Goal: Information Seeking & Learning: Learn about a topic

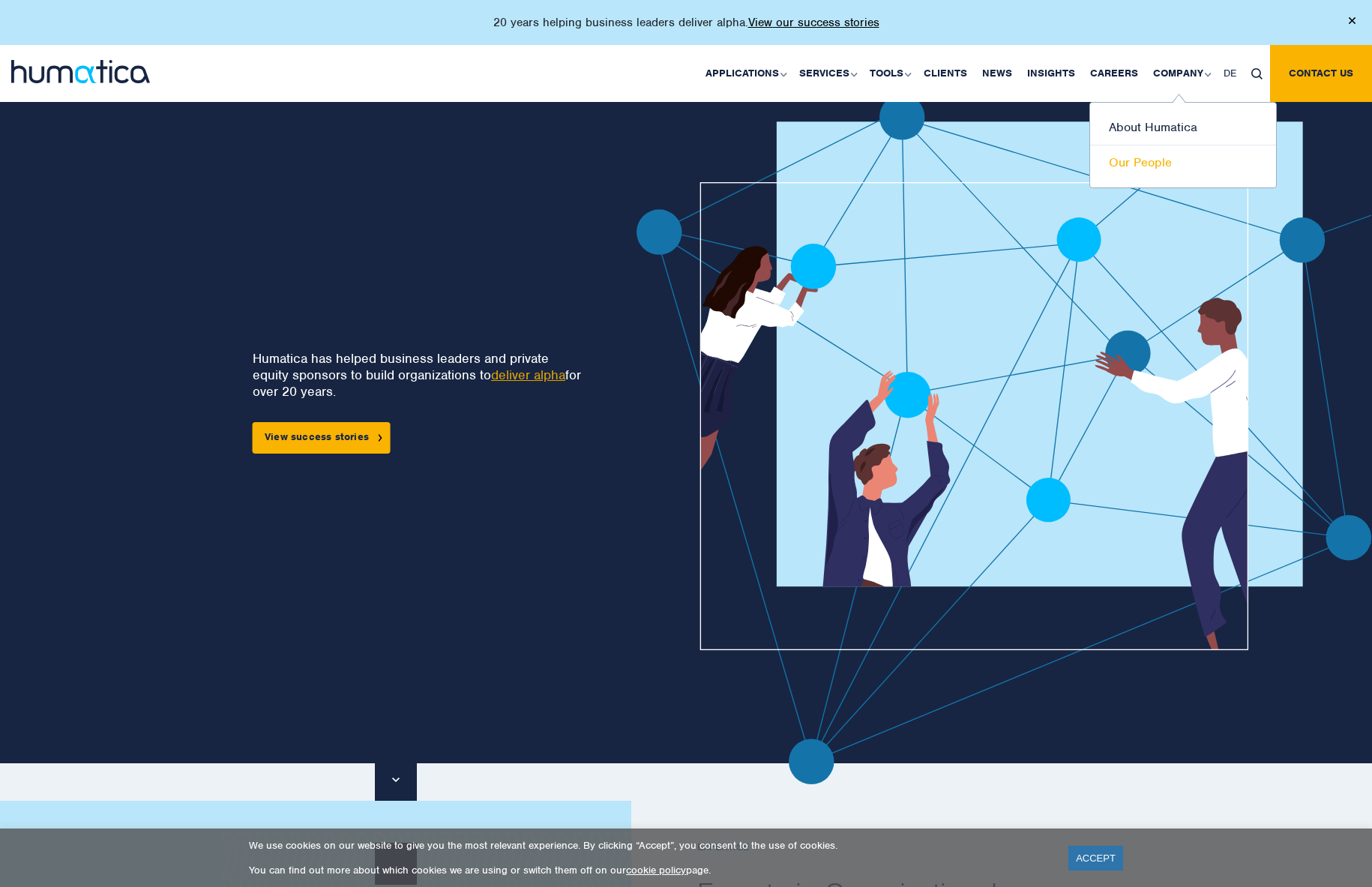
click at [1155, 160] on link "Our People" at bounding box center [1183, 163] width 186 height 35
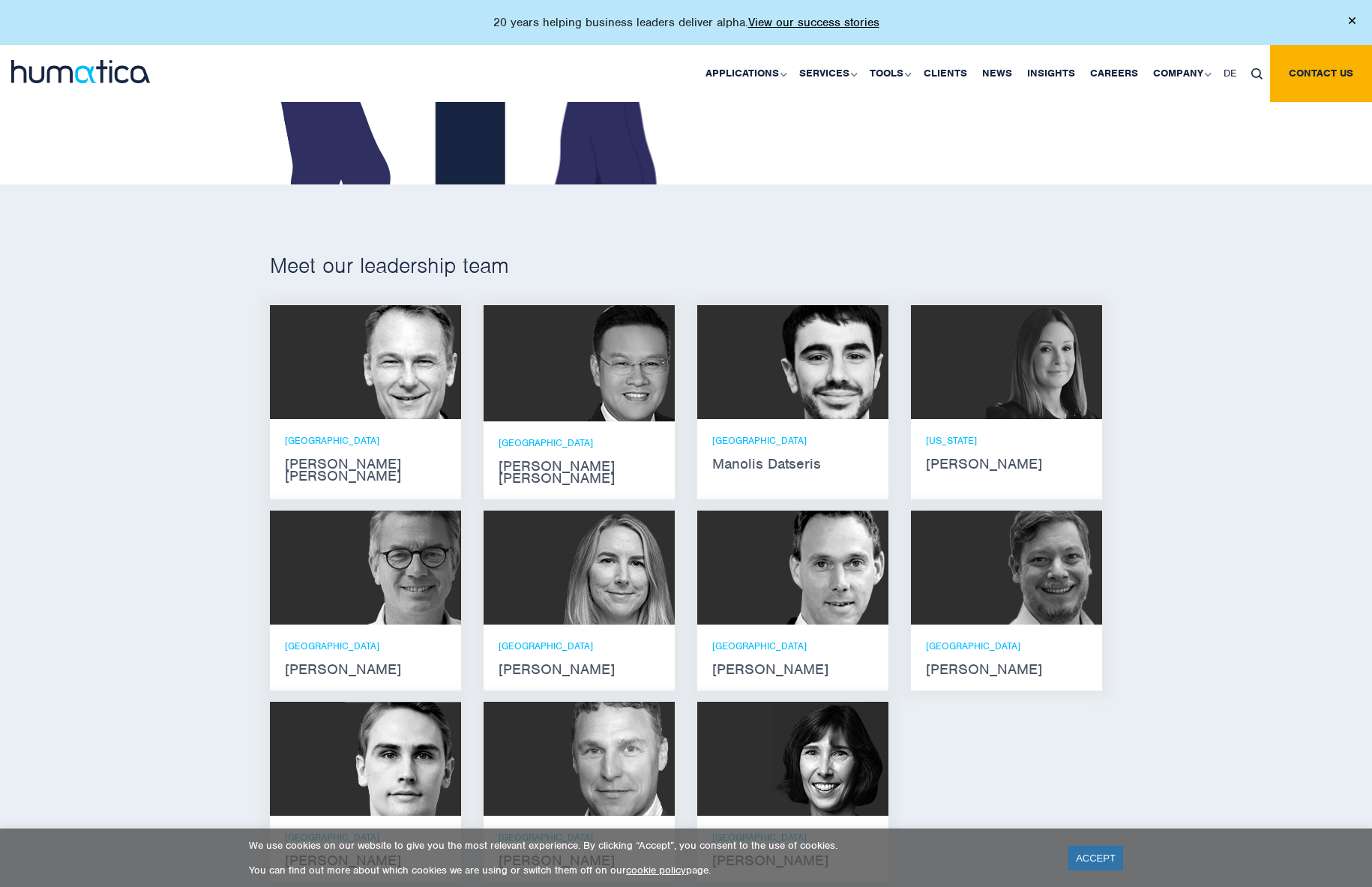
scroll to position [825, 0]
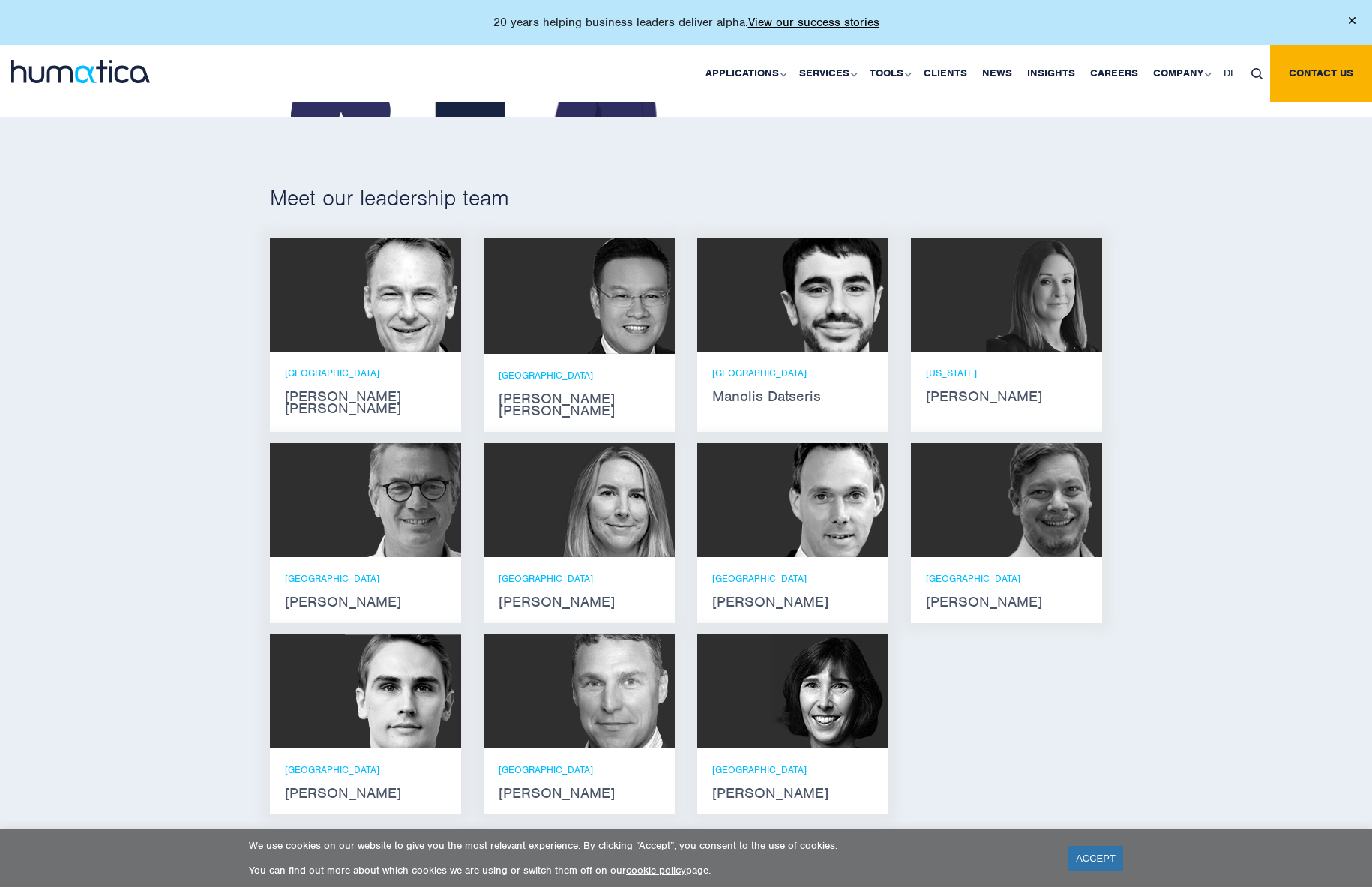
drag, startPoint x: 128, startPoint y: 365, endPoint x: 133, endPoint y: 335, distance: 30.4
click at [129, 365] on div "Meet our leadership team Andros Payne He holds degrees in Electrical and Mechan…" at bounding box center [686, 505] width 1372 height 776
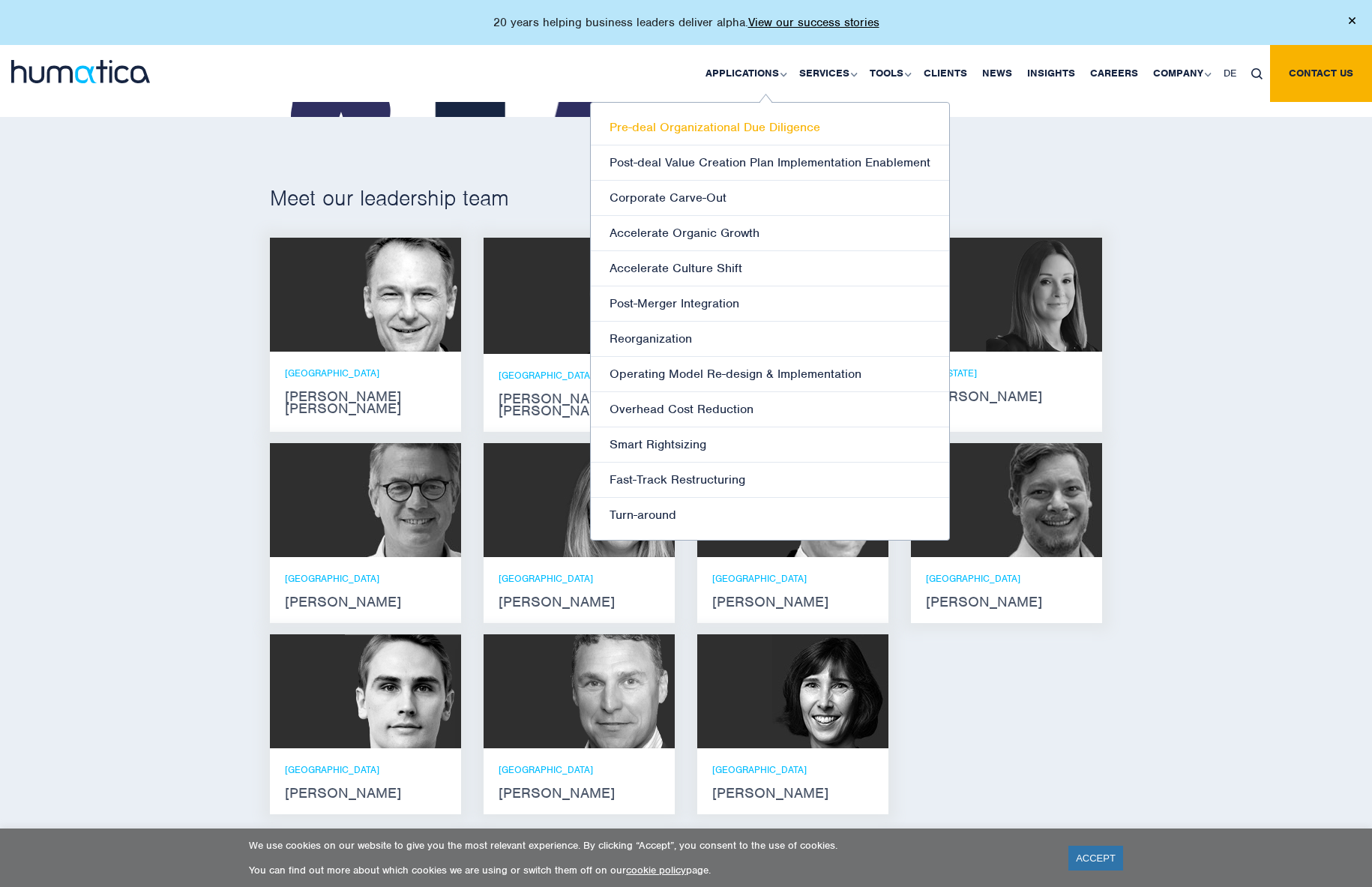
click at [679, 127] on link "Pre-deal Organizational Due Diligence" at bounding box center [770, 128] width 359 height 36
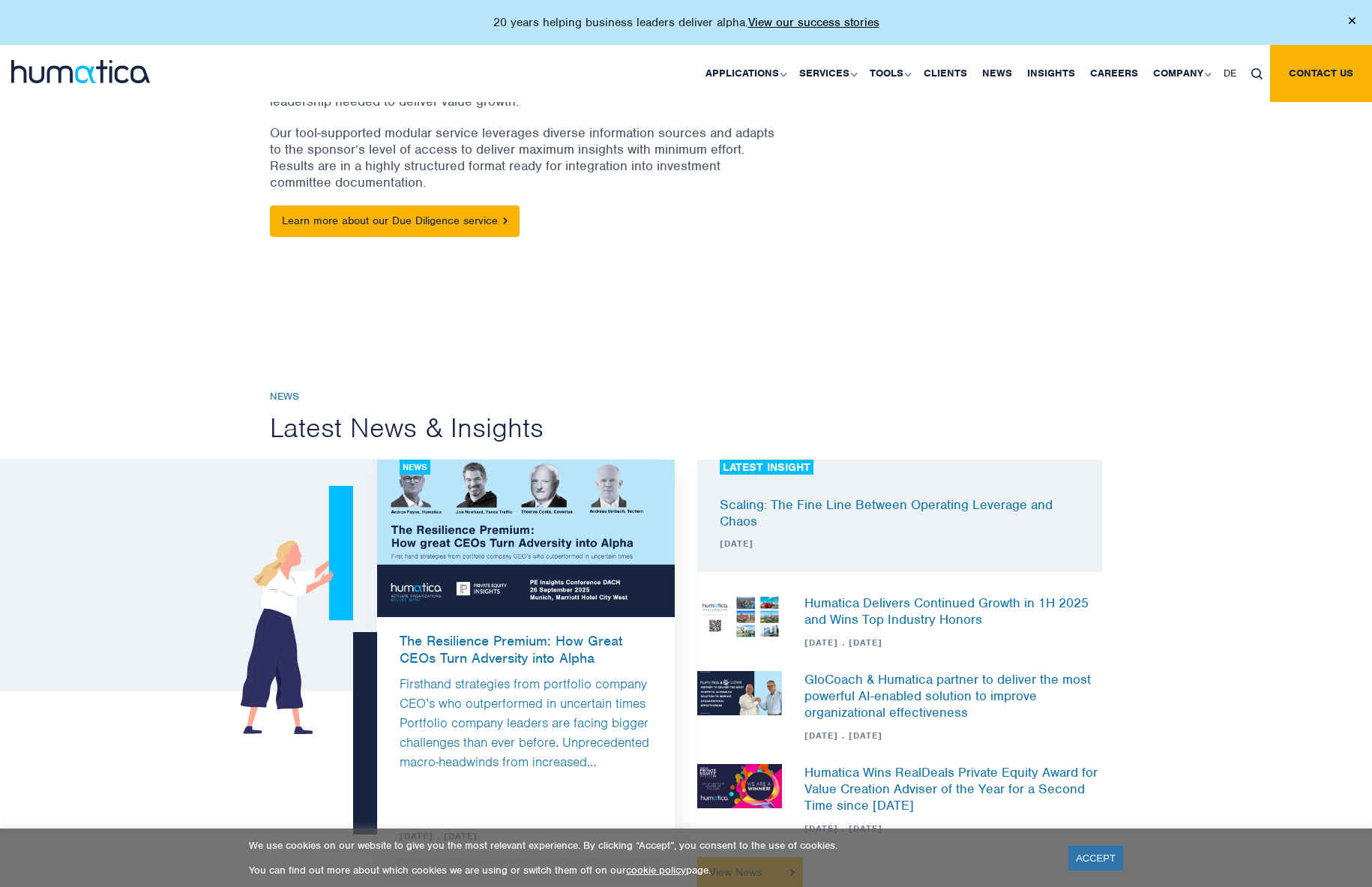
scroll to position [300, 0]
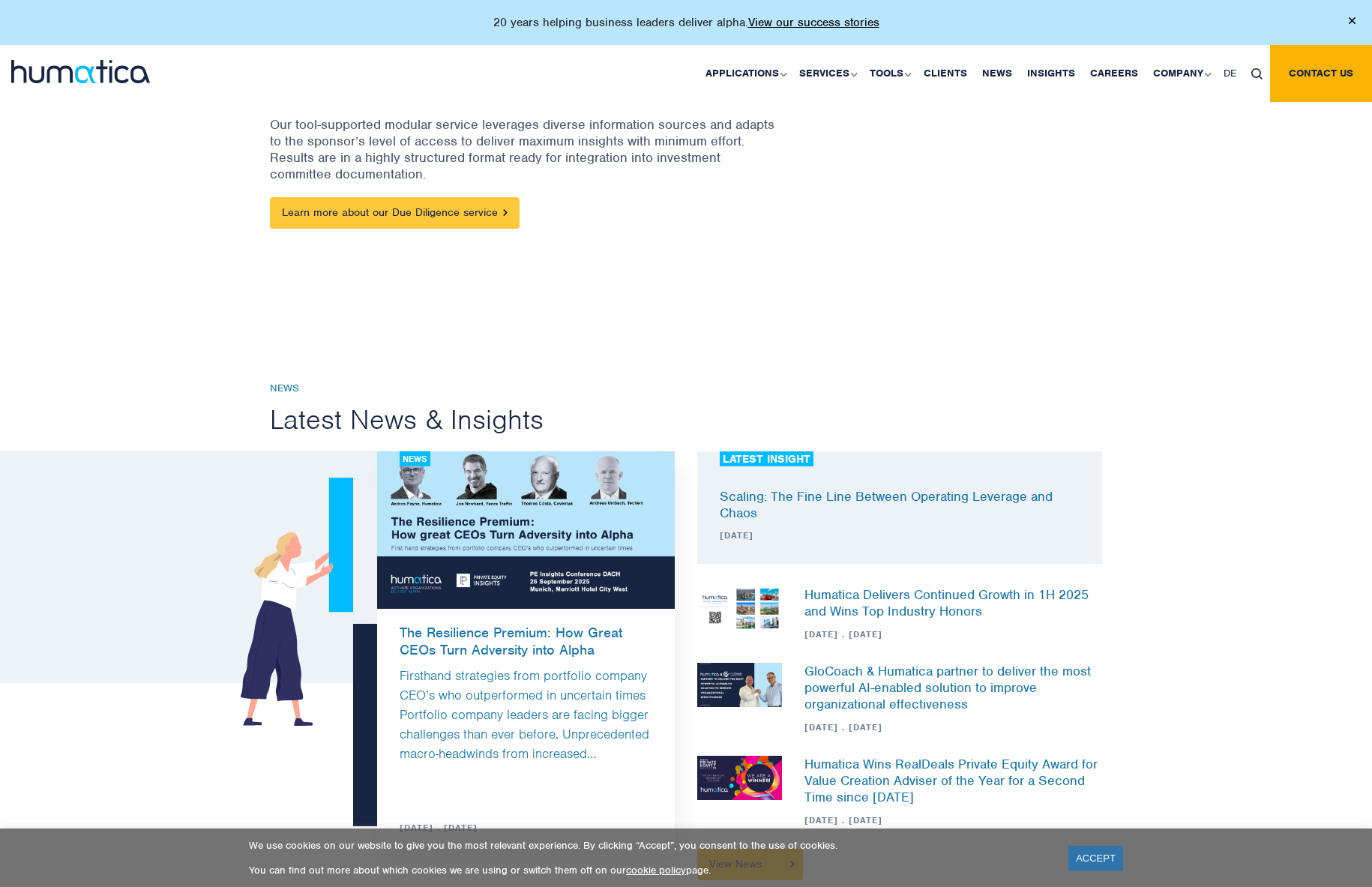
click at [418, 214] on link "Learn more about our Due Diligence service" at bounding box center [394, 213] width 249 height 31
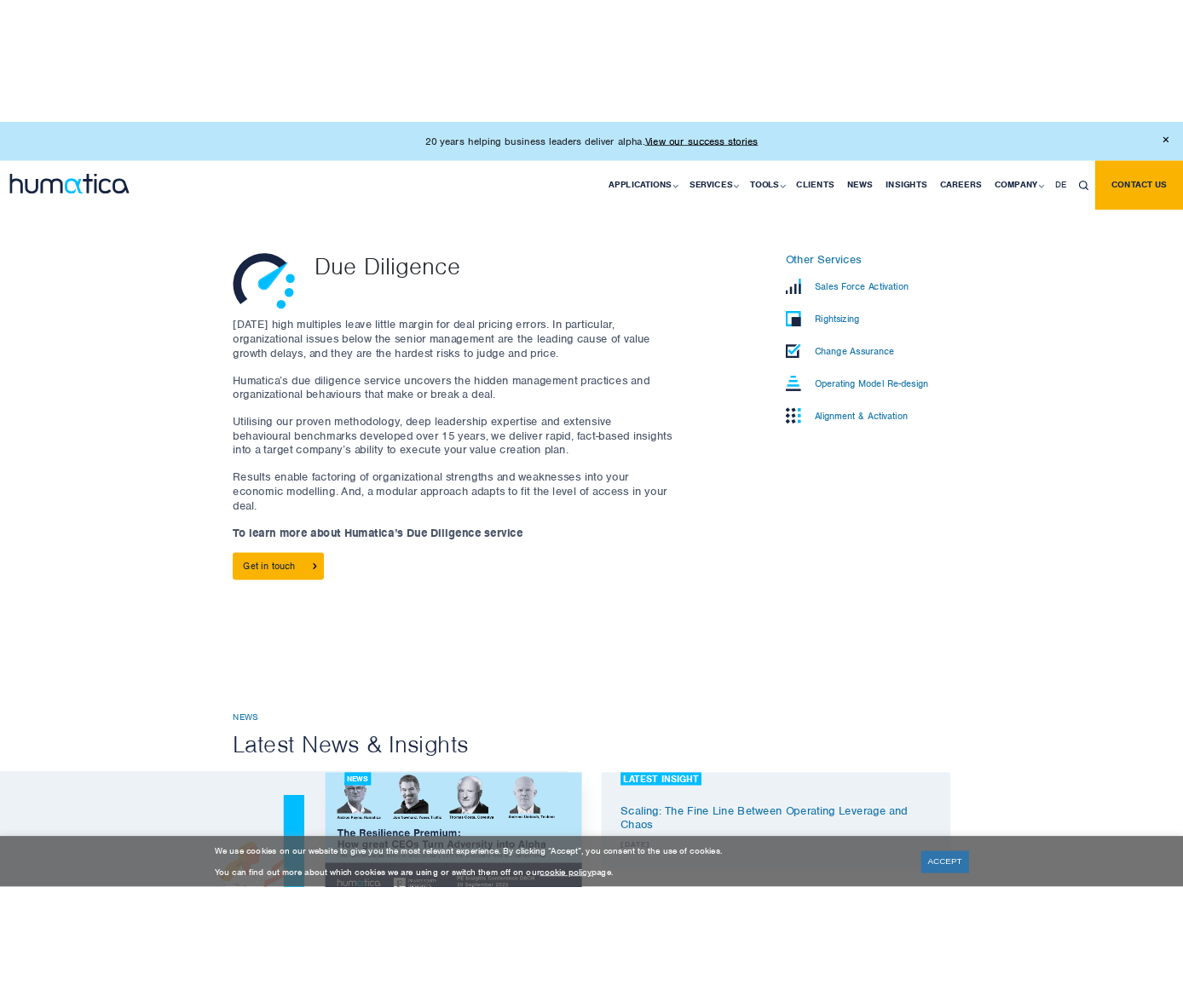
scroll to position [255, 0]
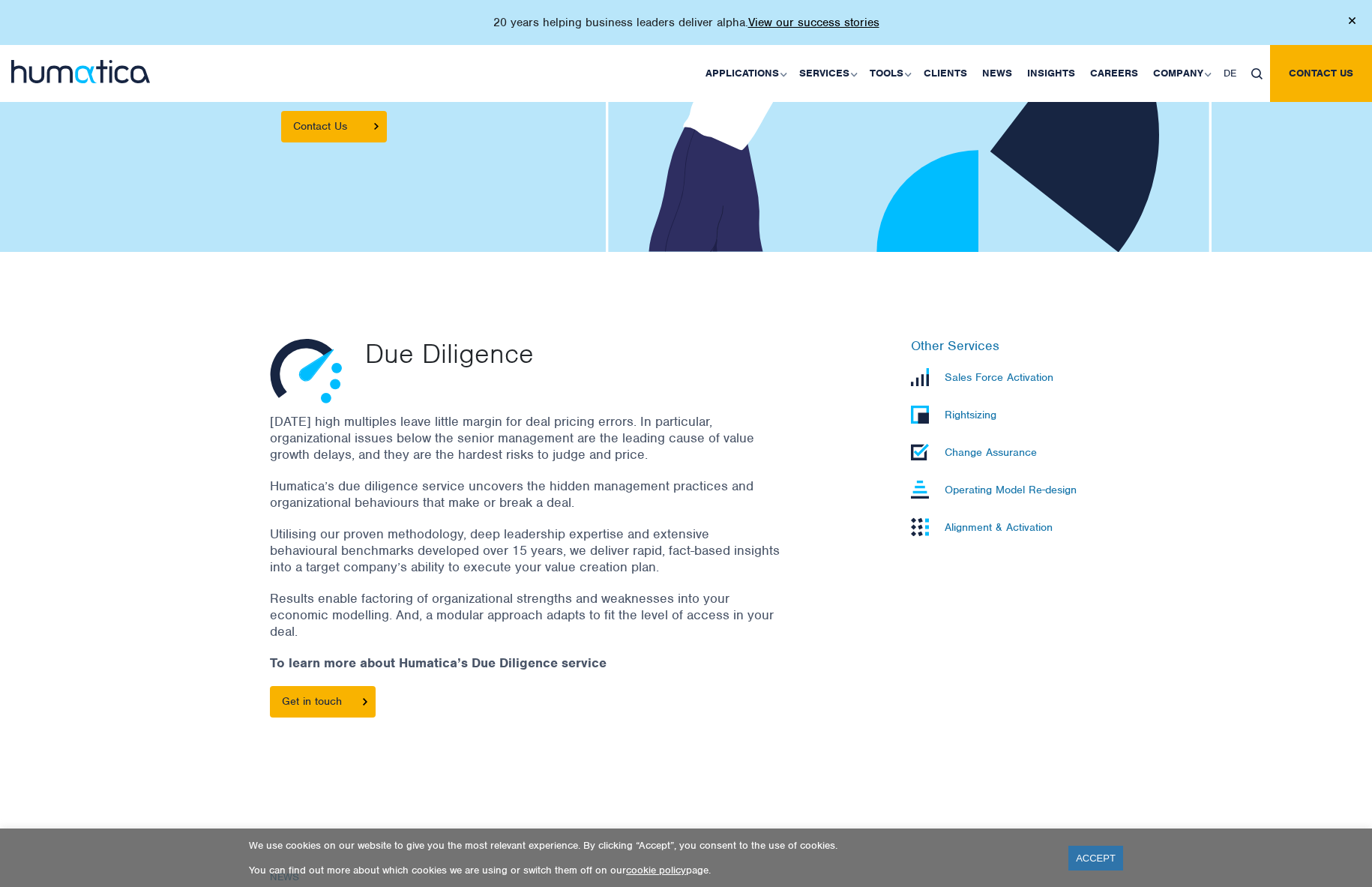
click at [645, 444] on p "Today’s high multiples leave little margin for deal pricing errors. In particul…" at bounding box center [524, 438] width 510 height 49
